Goal: Register for event/course

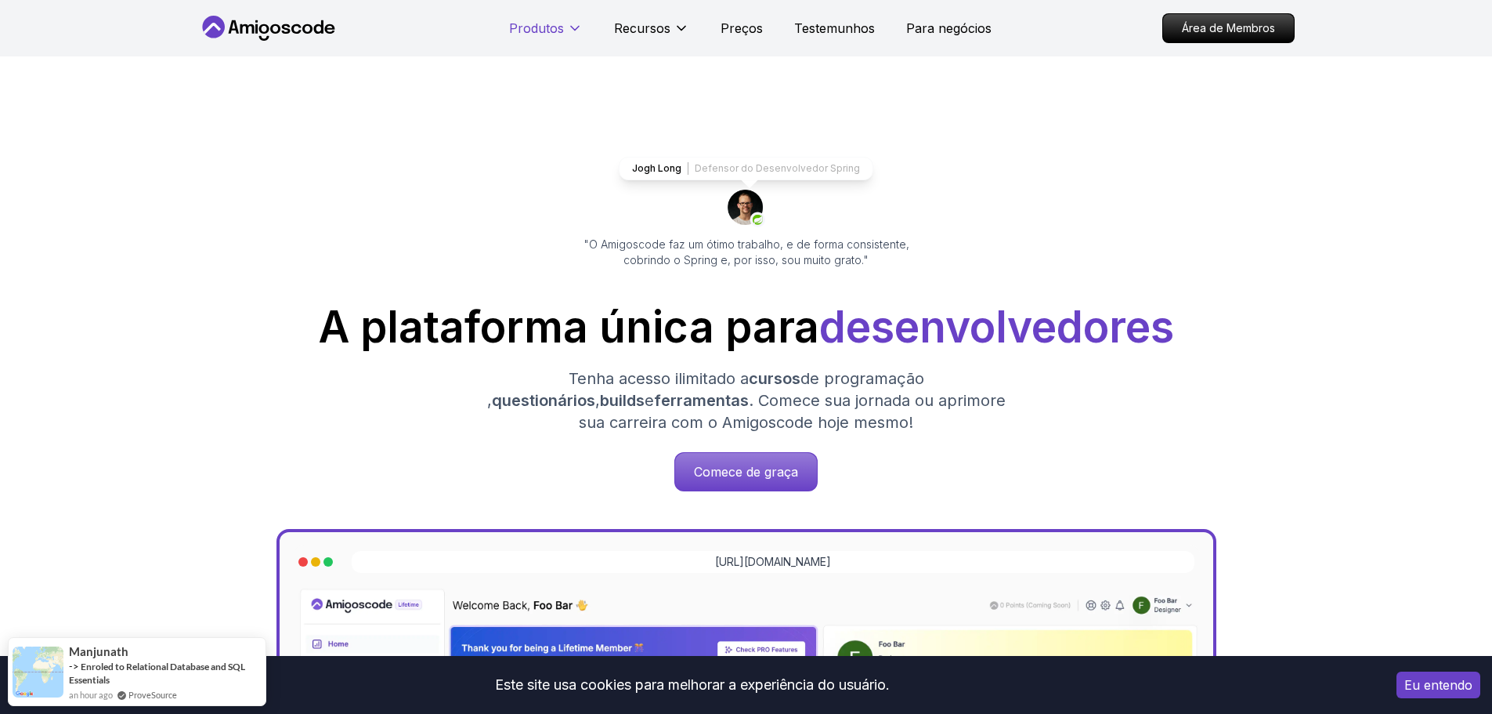
click at [547, 31] on font "Produtos" at bounding box center [536, 28] width 55 height 16
click at [562, 31] on font "Produtos" at bounding box center [536, 28] width 55 height 16
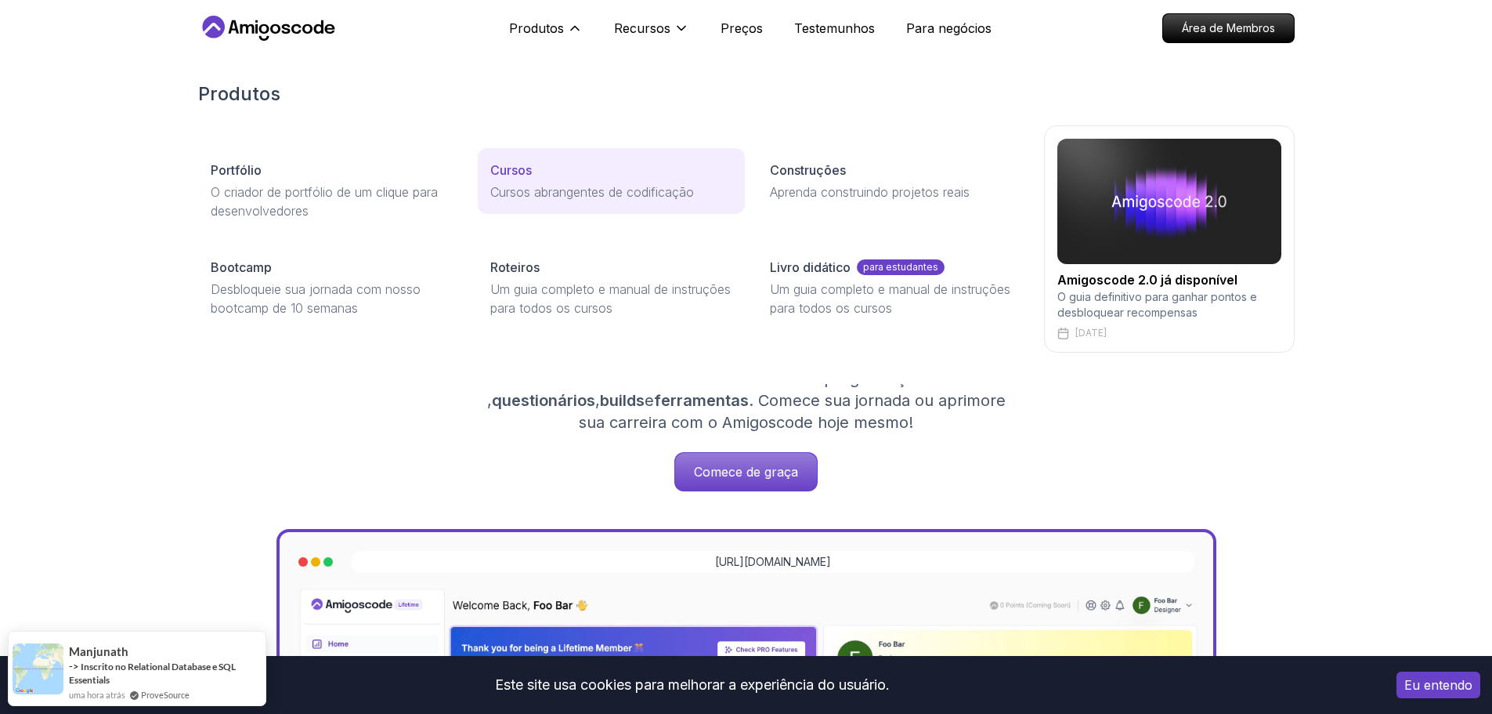
click at [529, 182] on link "Cursos Cursos abrangentes de codificação" at bounding box center [611, 181] width 267 height 66
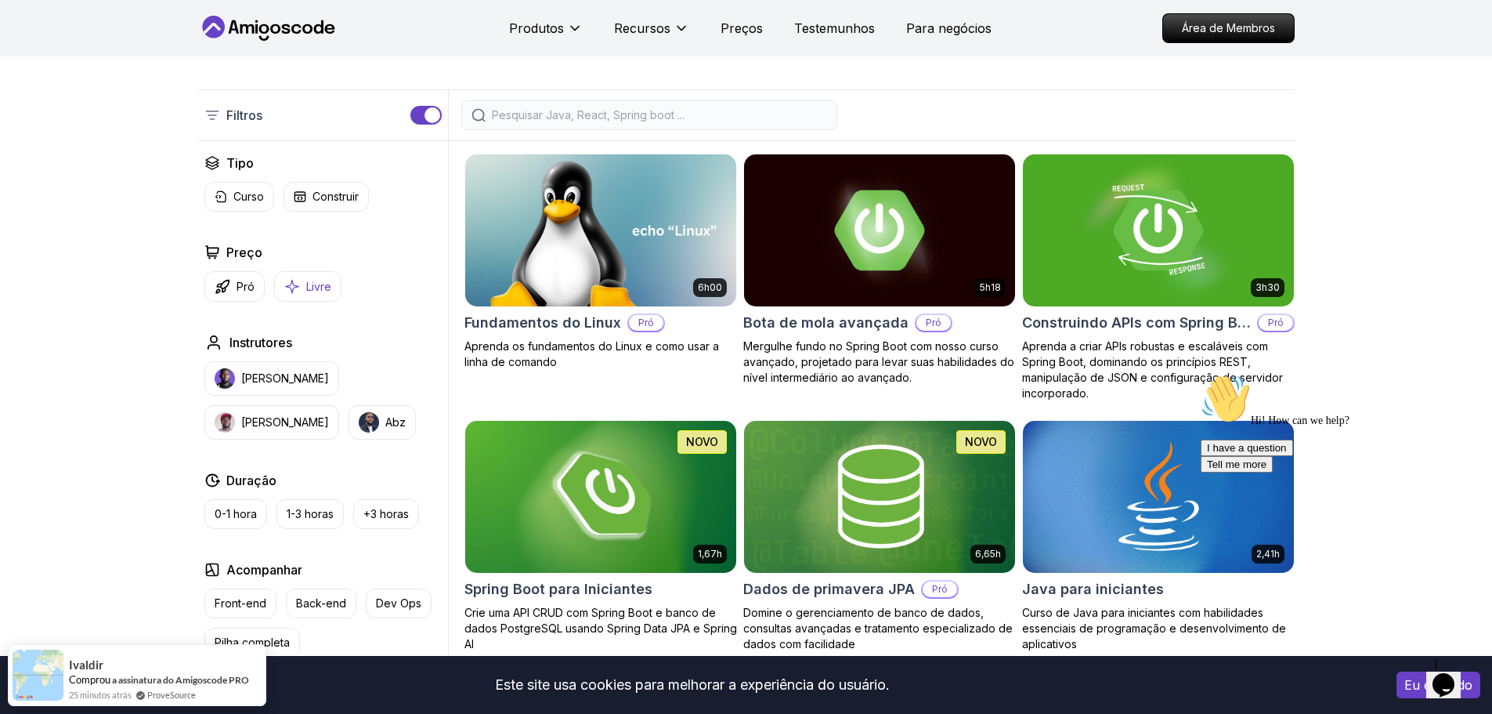
click at [295, 279] on icon "button" at bounding box center [292, 286] width 16 height 16
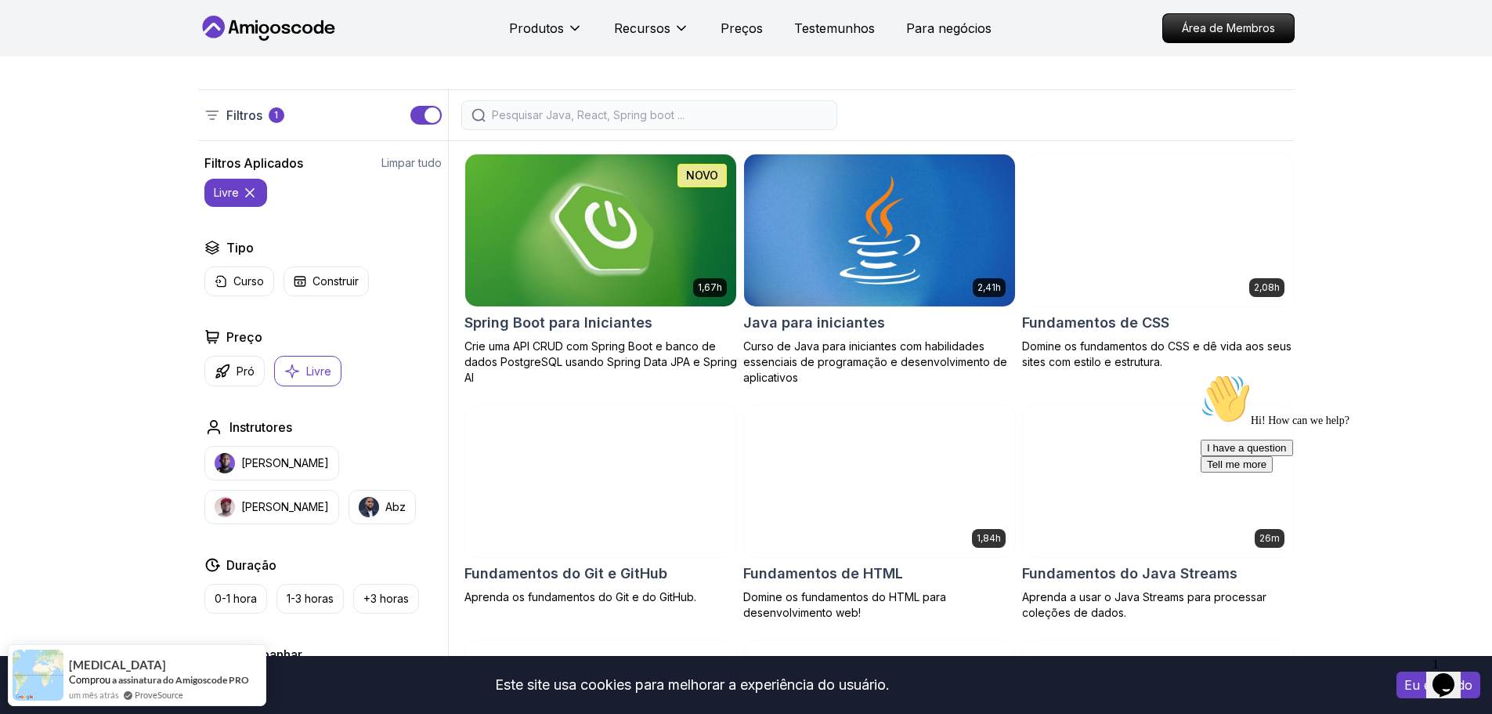
scroll to position [470, 0]
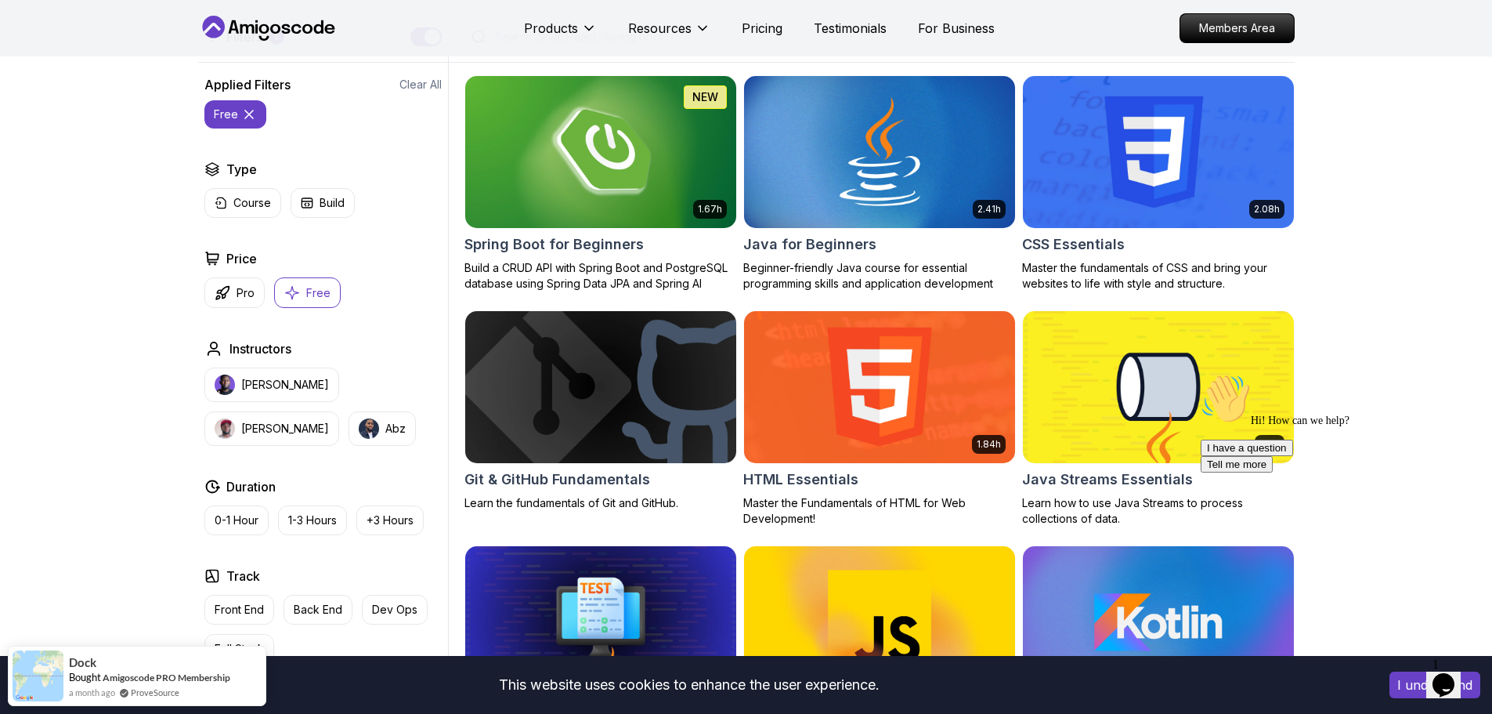
click at [1383, 42] on div "Products Resources Pricing Testimonials For Business Members Area" at bounding box center [746, 28] width 1492 height 56
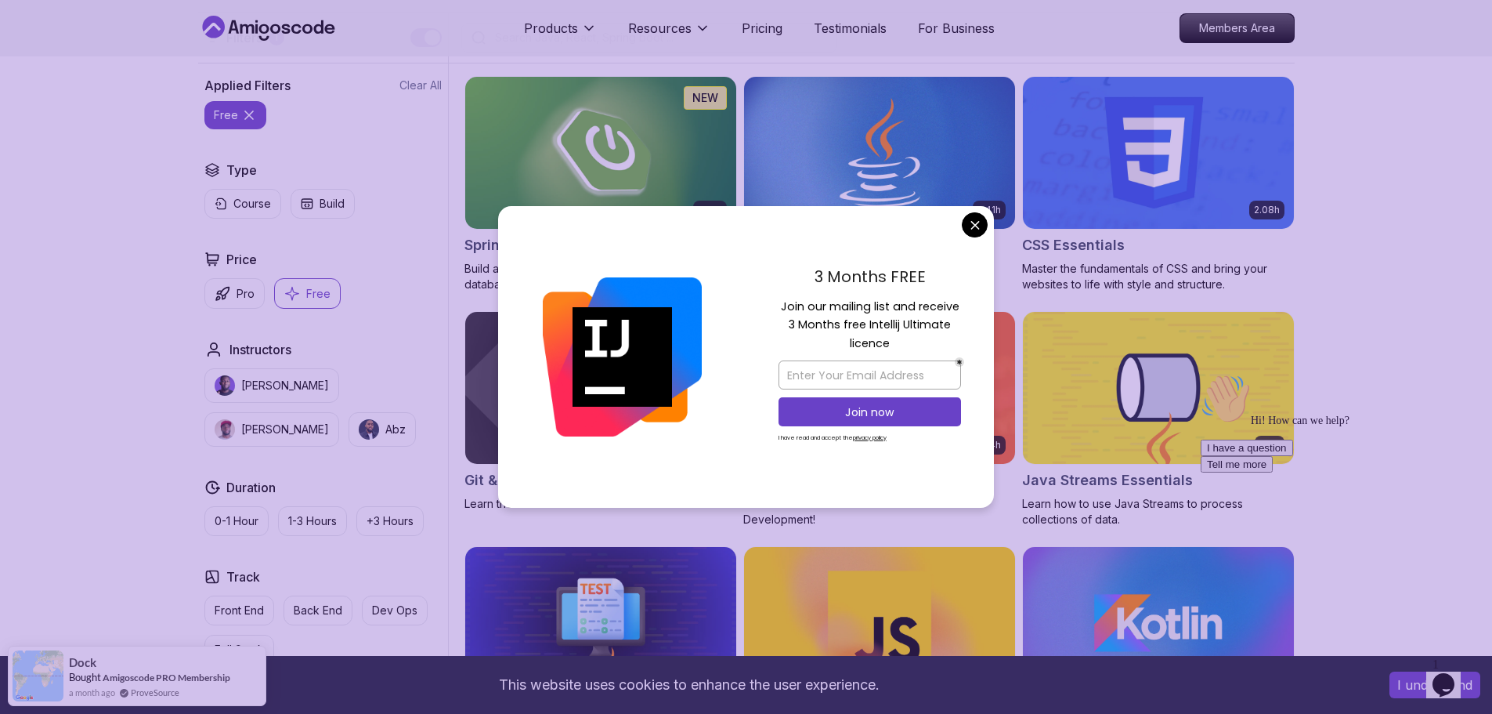
scroll to position [417, 0]
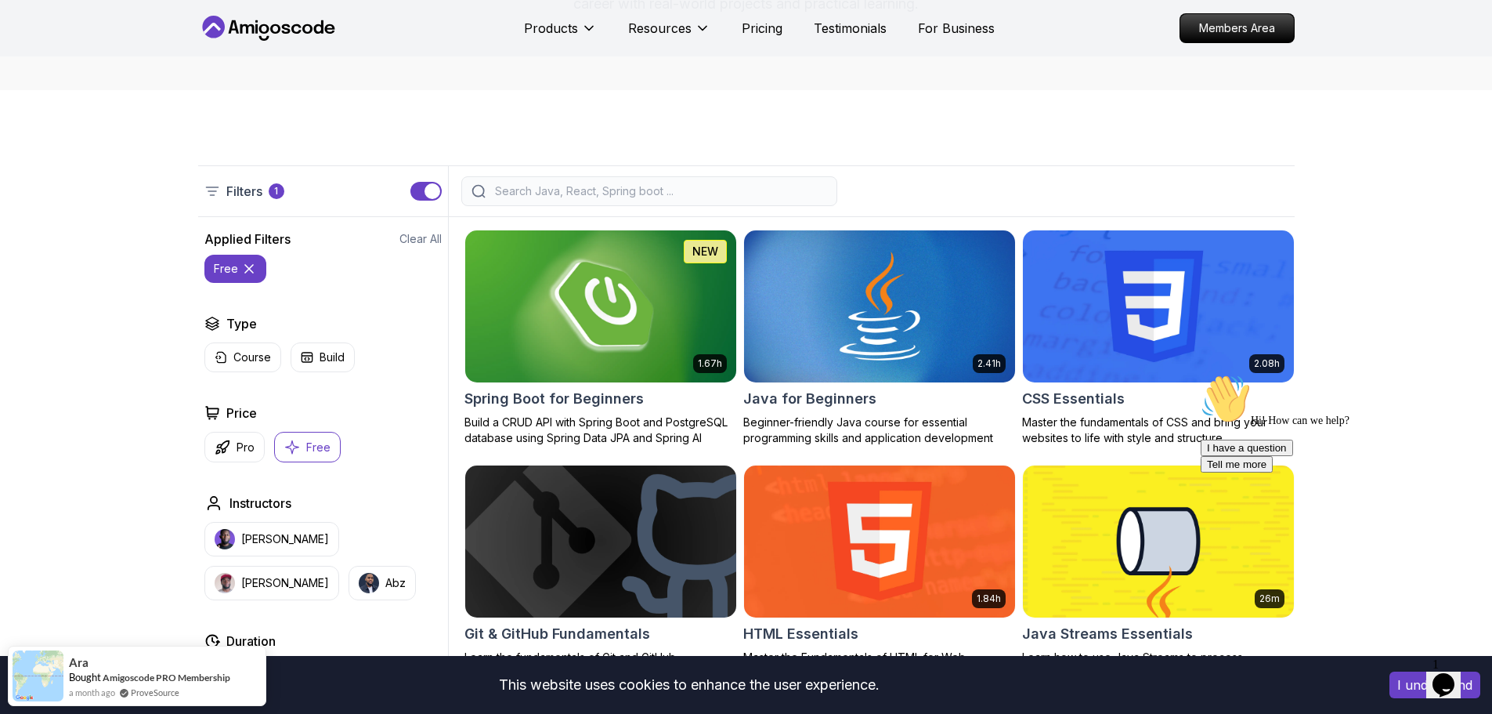
scroll to position [260, 0]
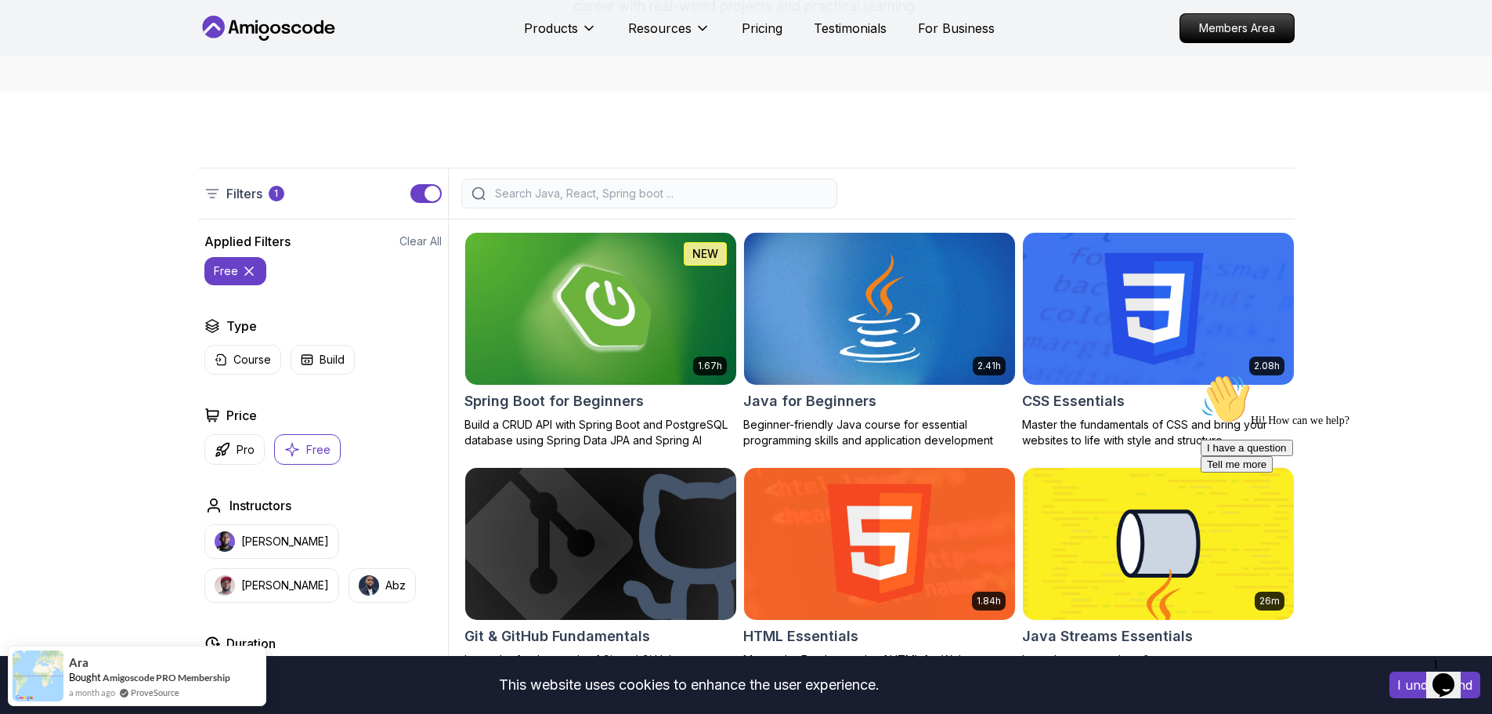
click at [681, 529] on img at bounding box center [600, 543] width 284 height 159
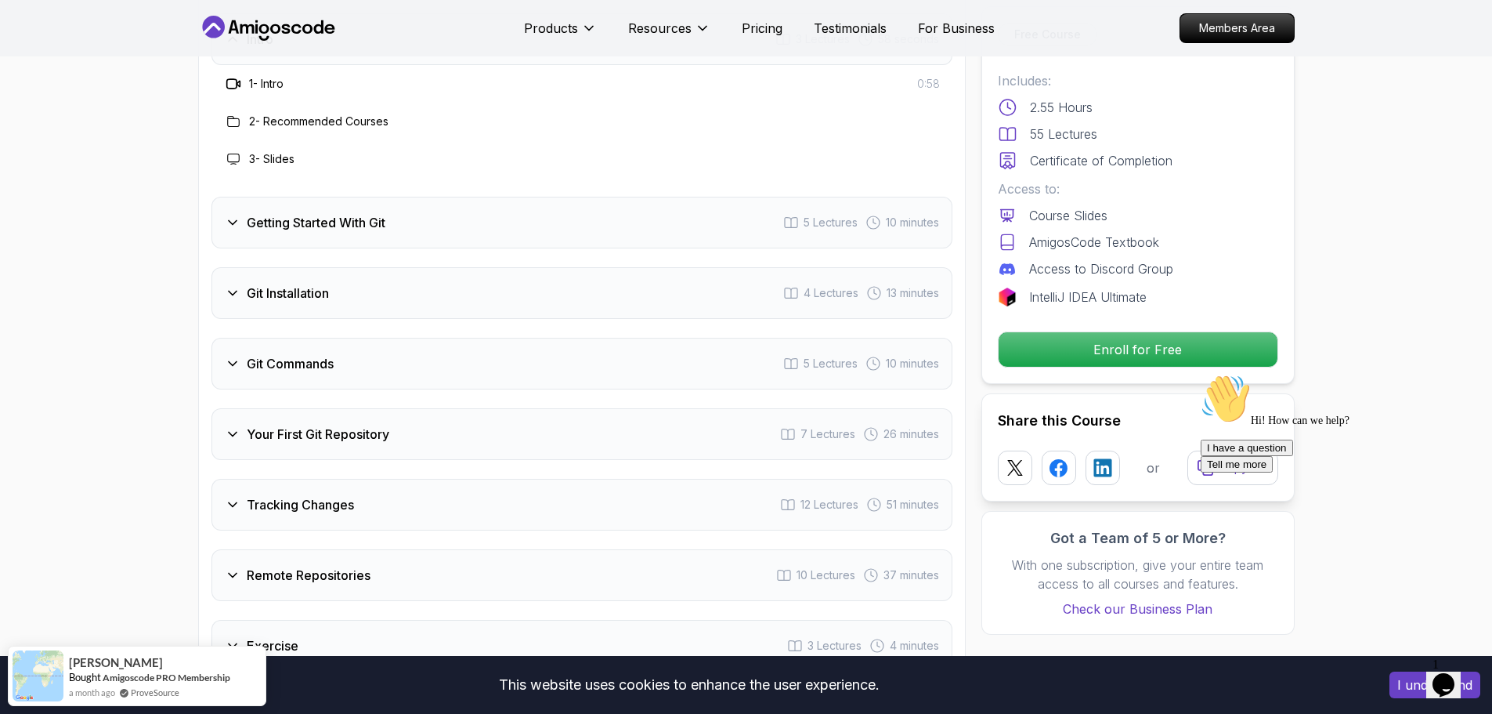
scroll to position [2036, 0]
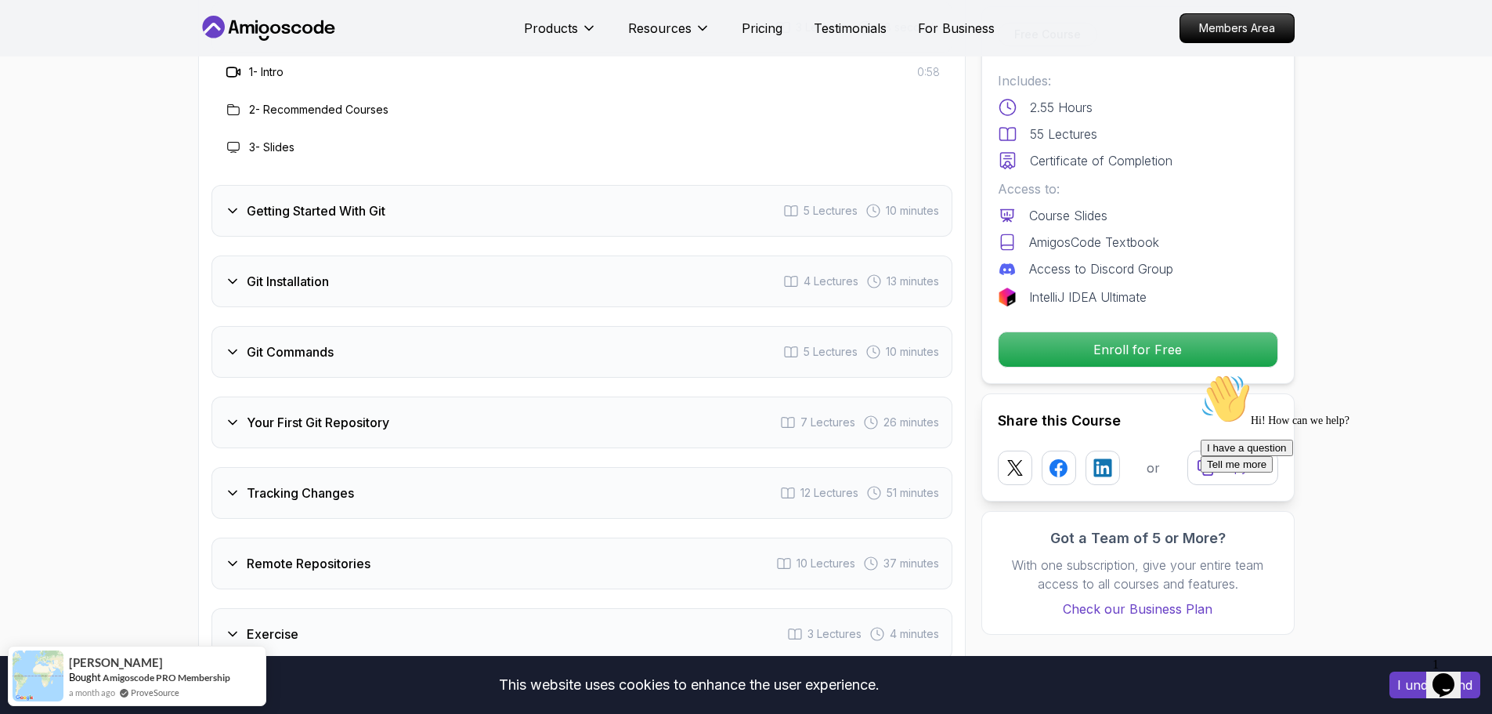
click at [310, 216] on h3 "Getting Started With Git" at bounding box center [316, 210] width 139 height 19
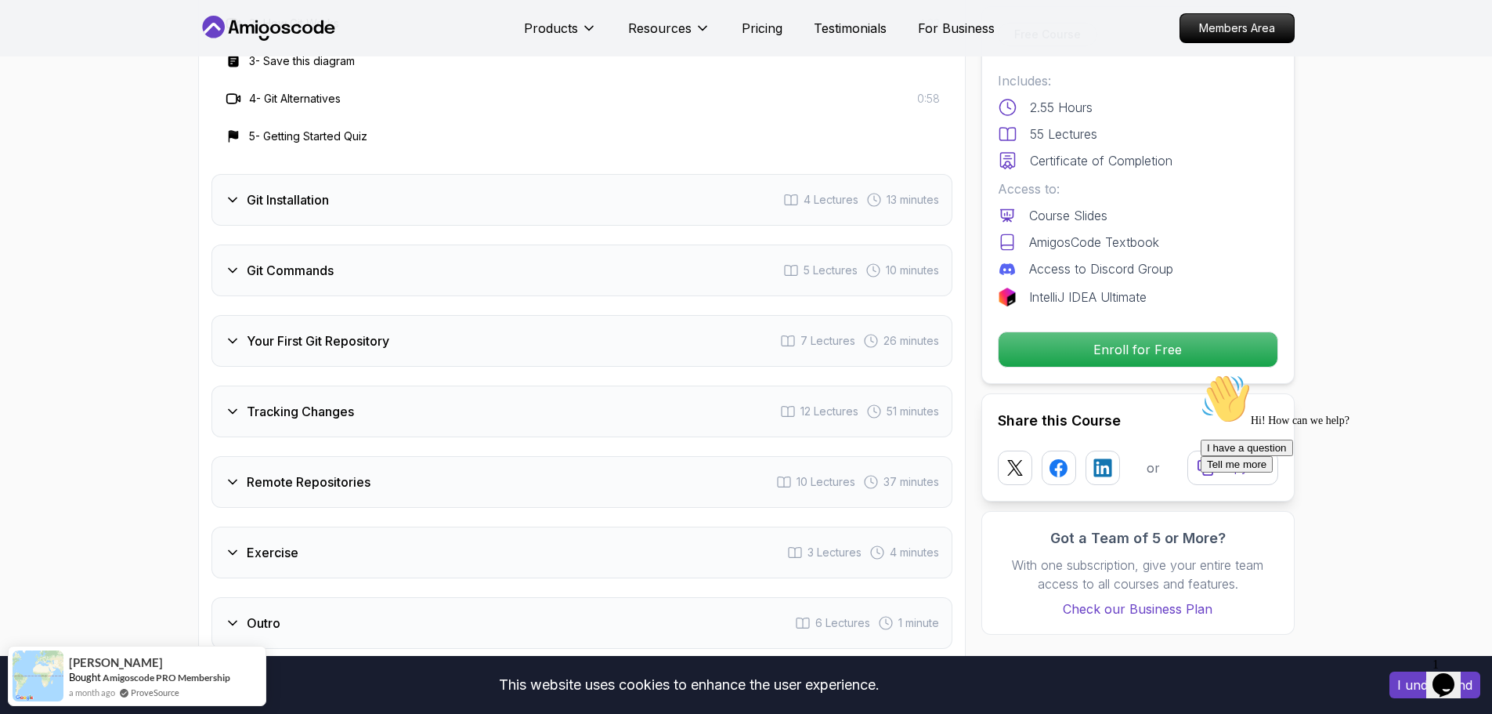
click at [287, 208] on h3 "Git Installation" at bounding box center [288, 199] width 82 height 19
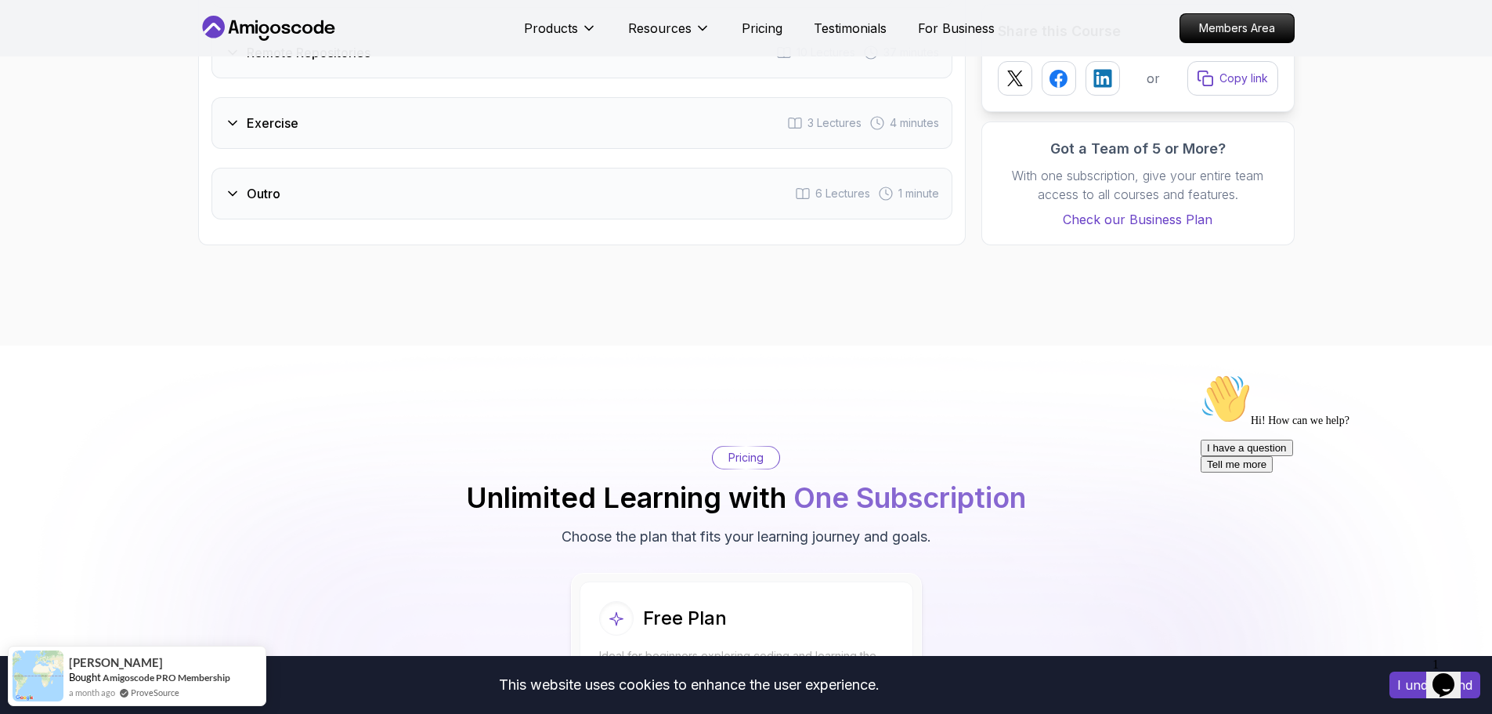
click at [287, 205] on div "Outro 6 Lectures 1 minute" at bounding box center [581, 194] width 741 height 52
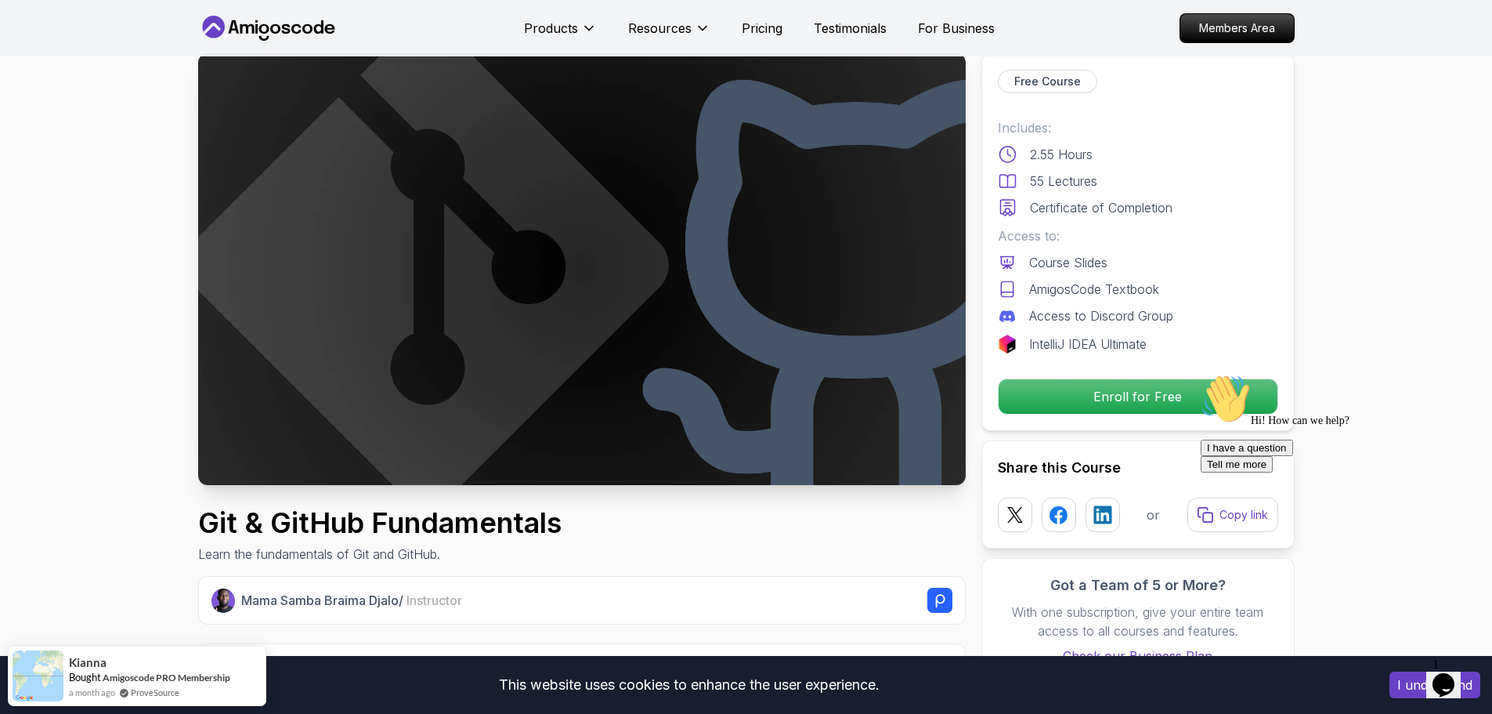
scroll to position [0, 0]
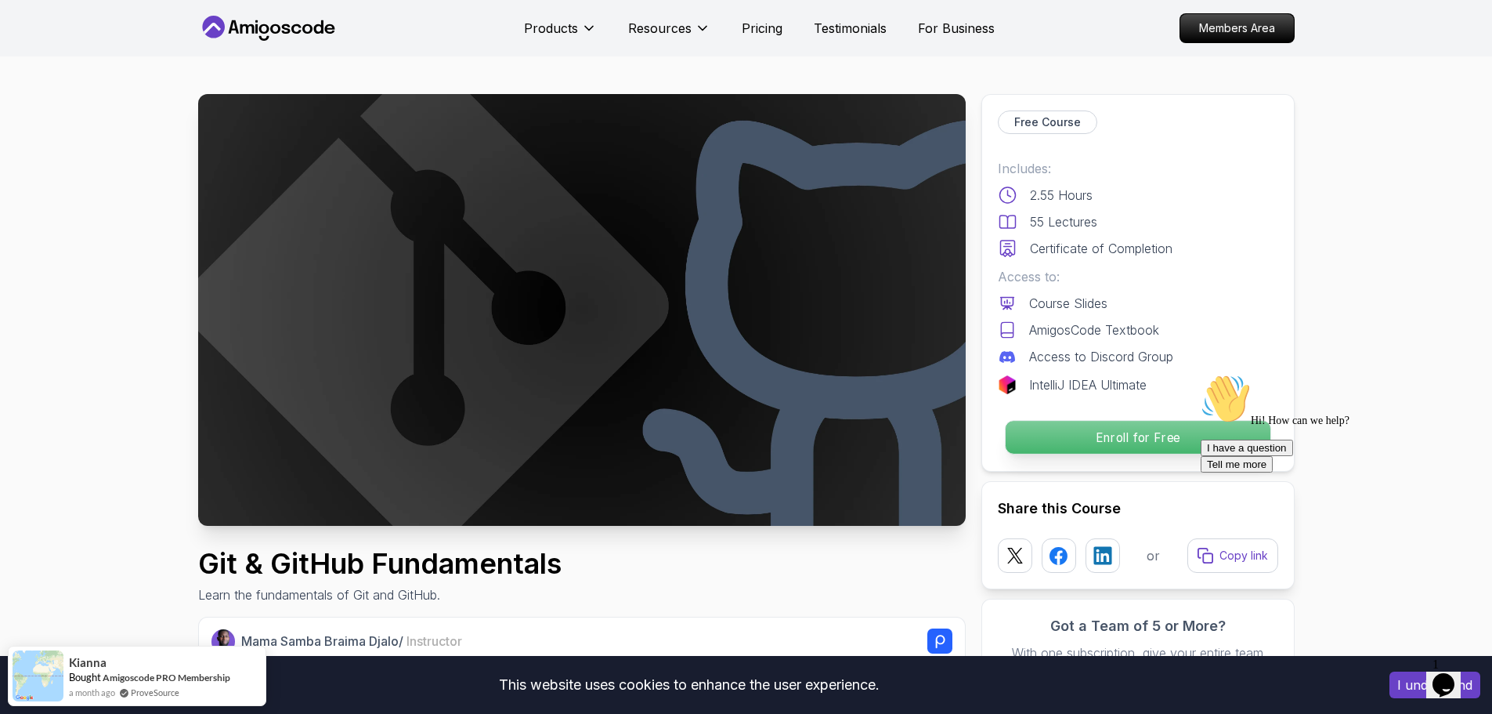
click at [1132, 445] on p "Enroll for Free" at bounding box center [1137, 437] width 265 height 33
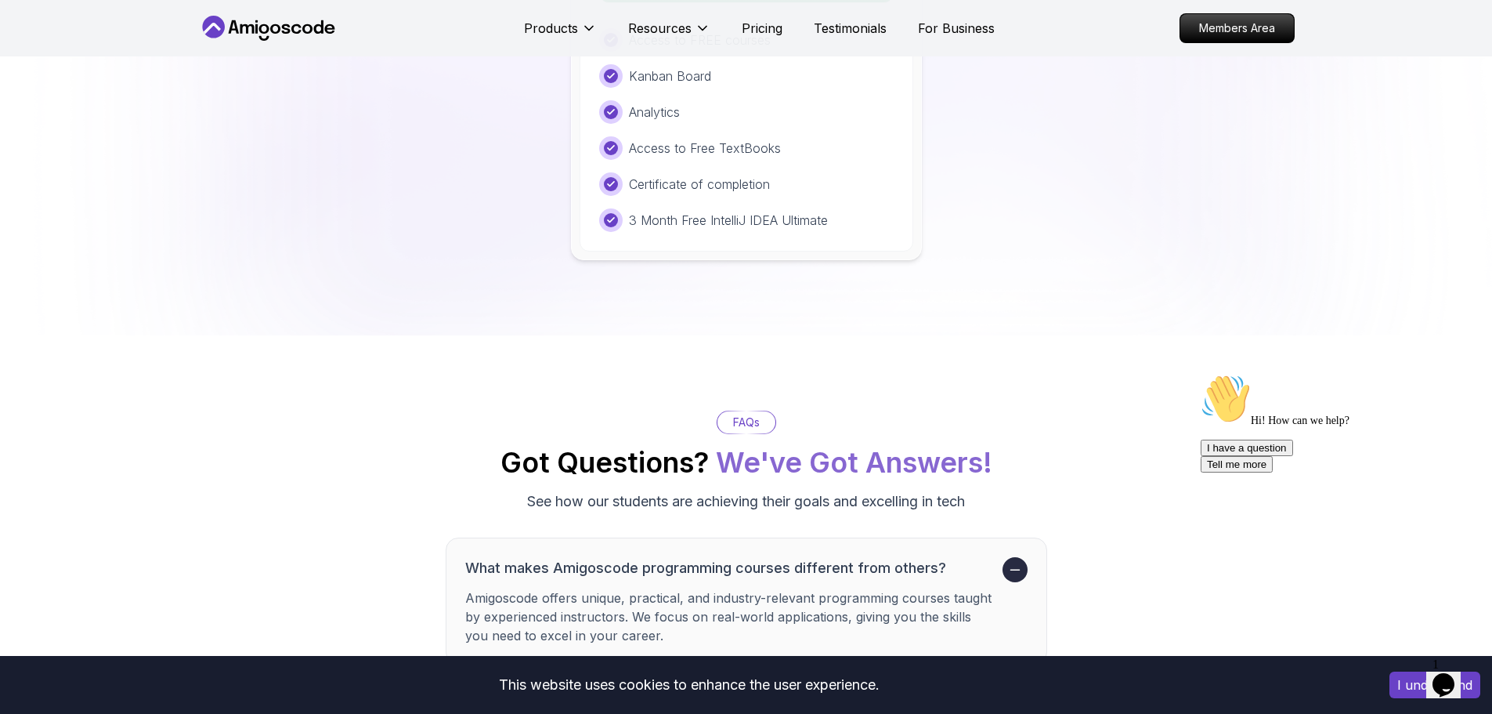
scroll to position [3319, 0]
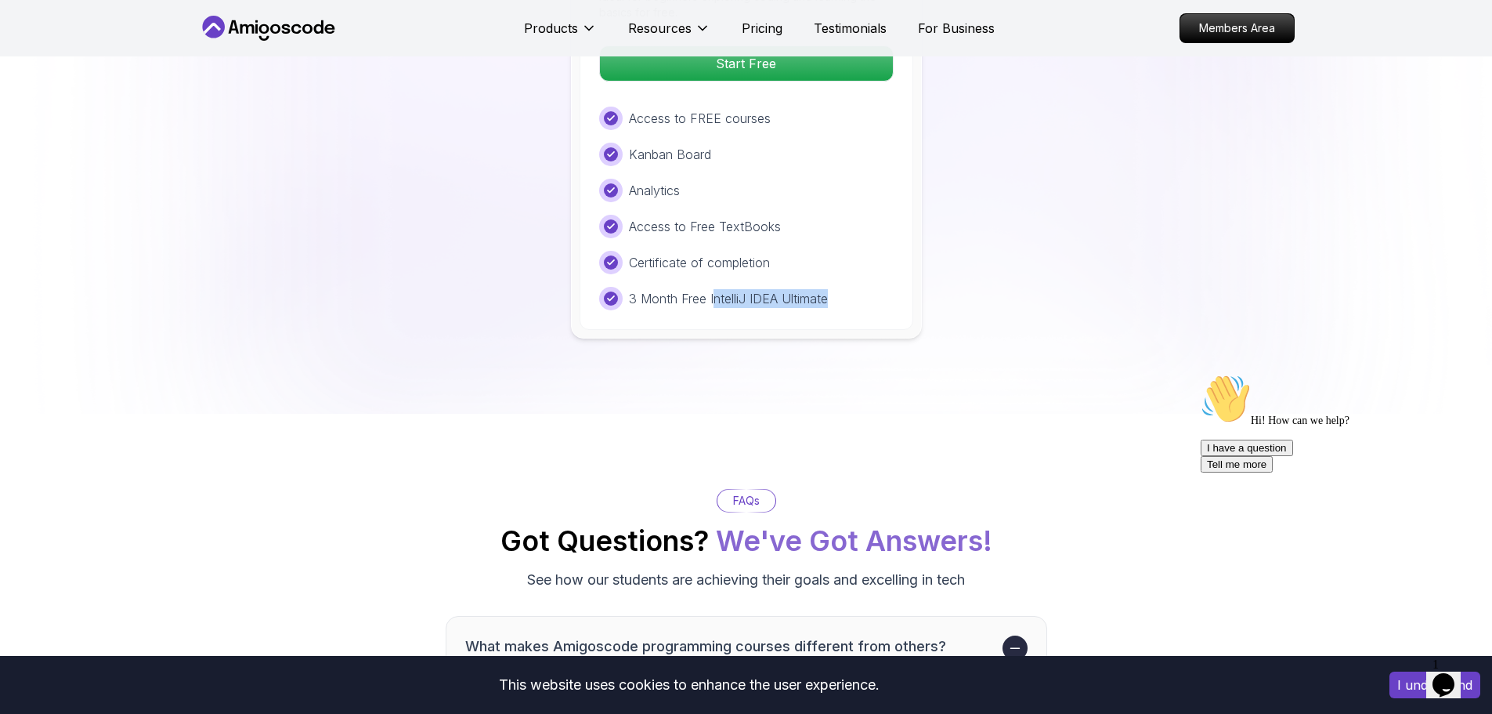
drag, startPoint x: 712, startPoint y: 299, endPoint x: 866, endPoint y: 305, distance: 154.4
click at [866, 305] on div "3 Month Free IntelliJ IDEA Ultimate" at bounding box center [746, 298] width 295 height 23
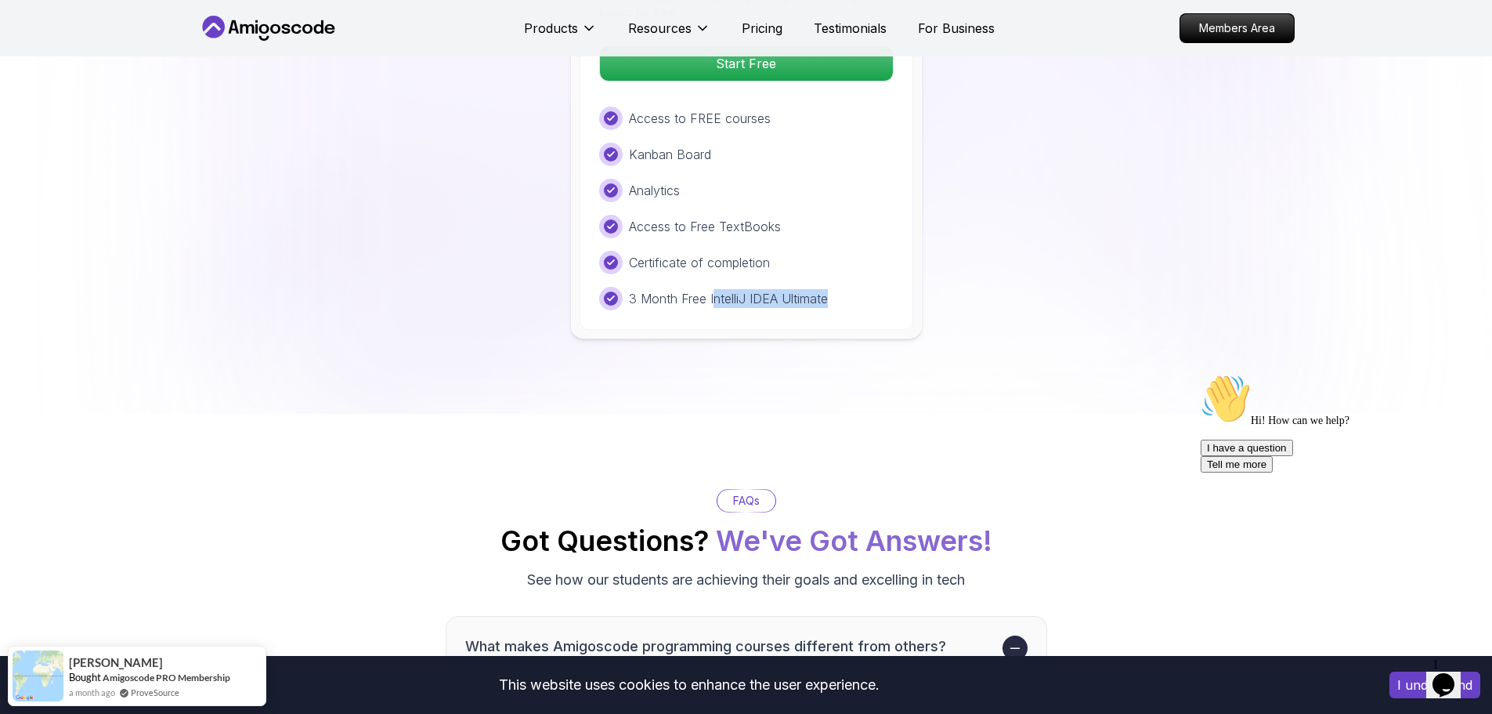
click at [866, 305] on div "3 Month Free IntelliJ IDEA Ultimate" at bounding box center [746, 298] width 295 height 23
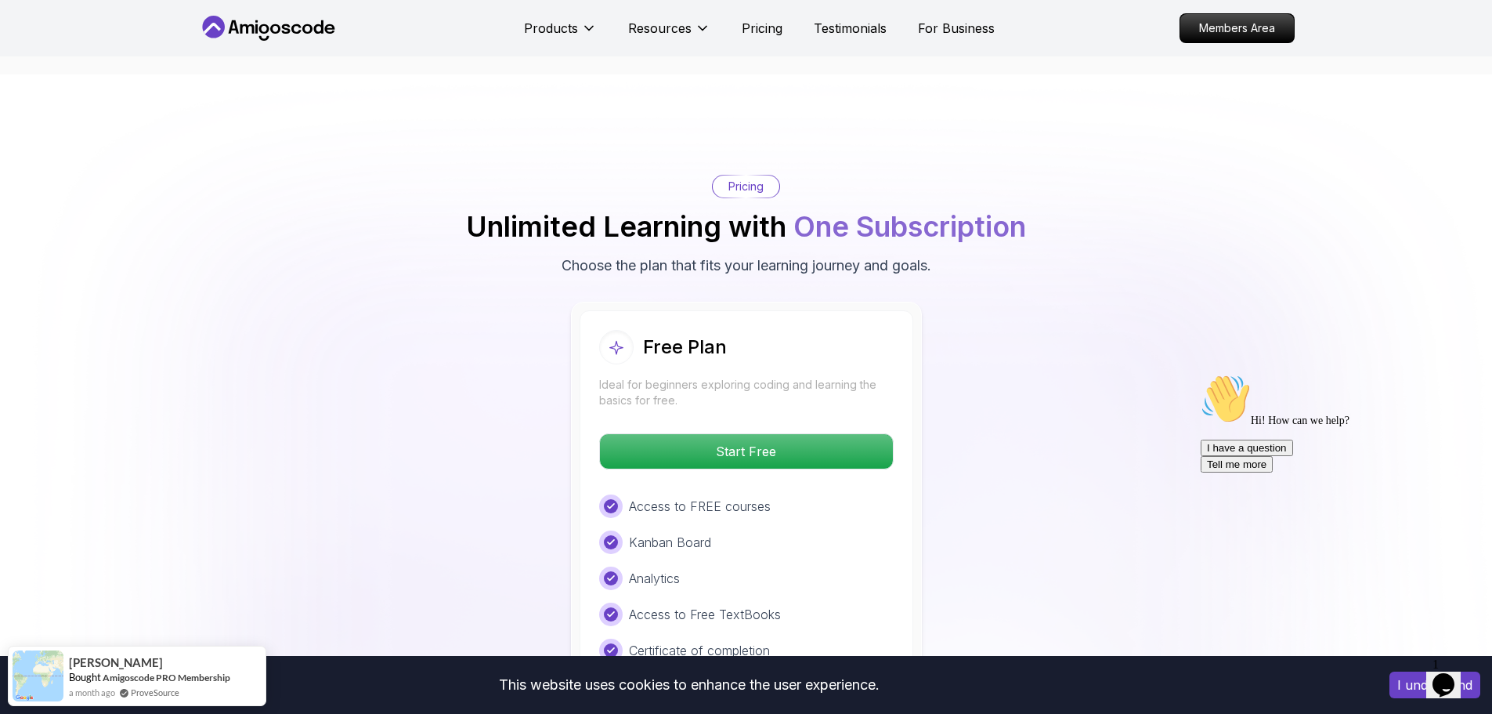
scroll to position [3084, 0]
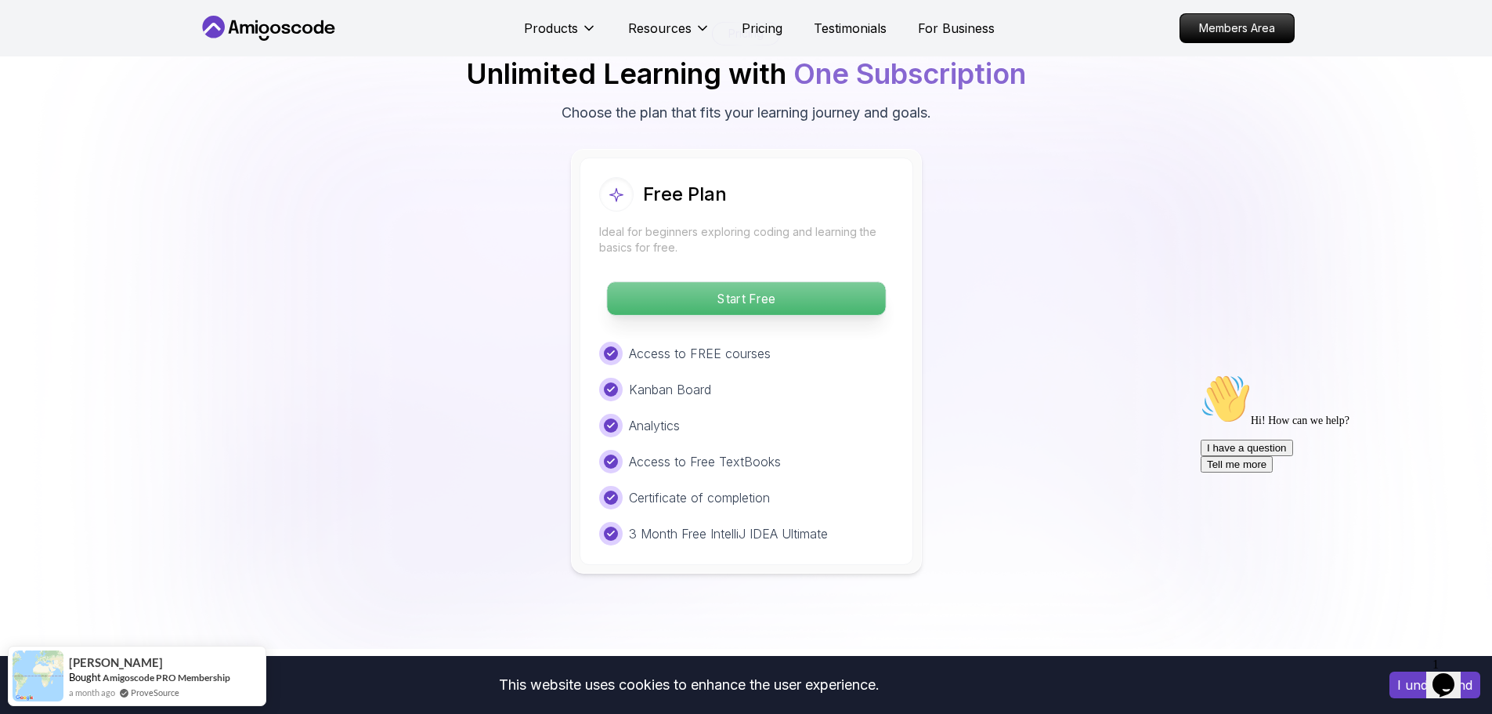
click at [761, 309] on p "Start Free" at bounding box center [746, 298] width 278 height 33
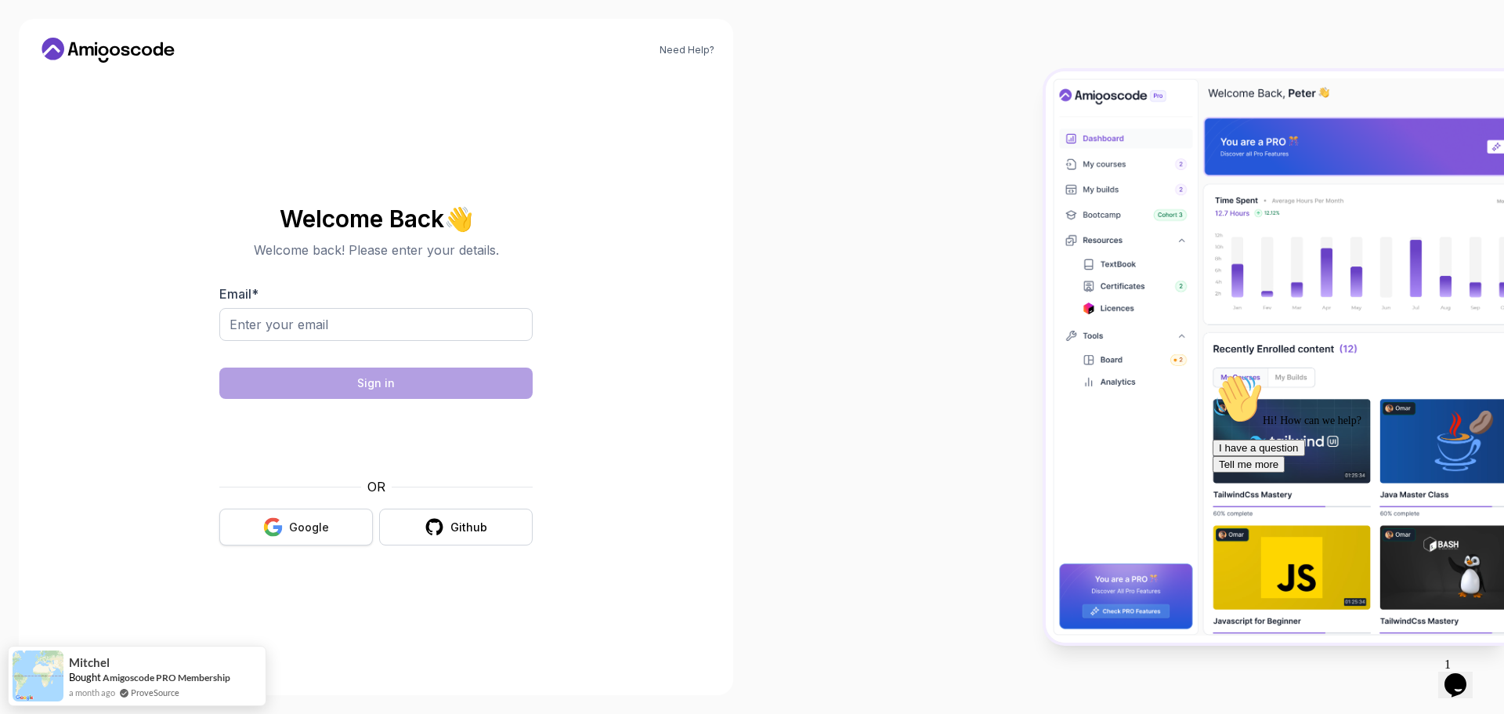
click at [334, 524] on button "Google" at bounding box center [296, 526] width 154 height 37
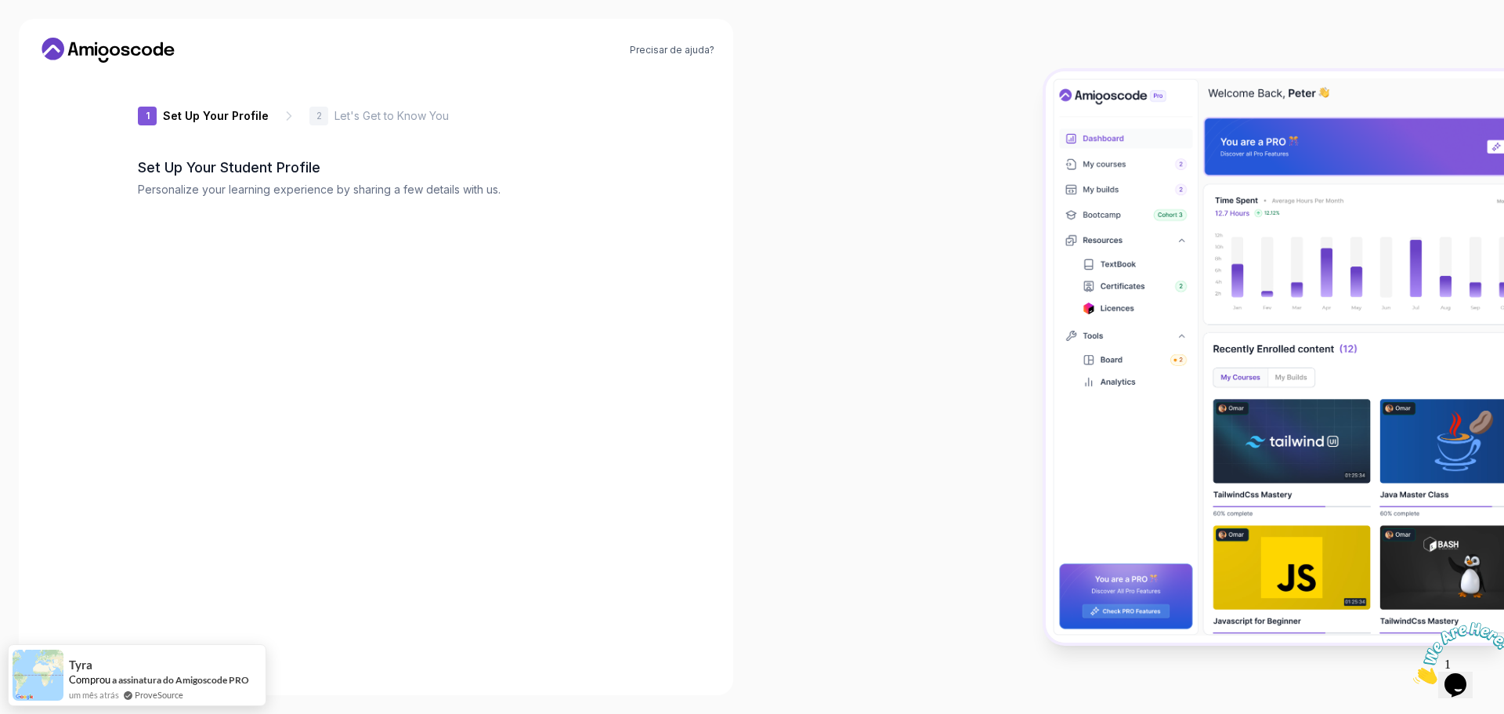
type input "braveotter06516"
